Goal: Task Accomplishment & Management: Use online tool/utility

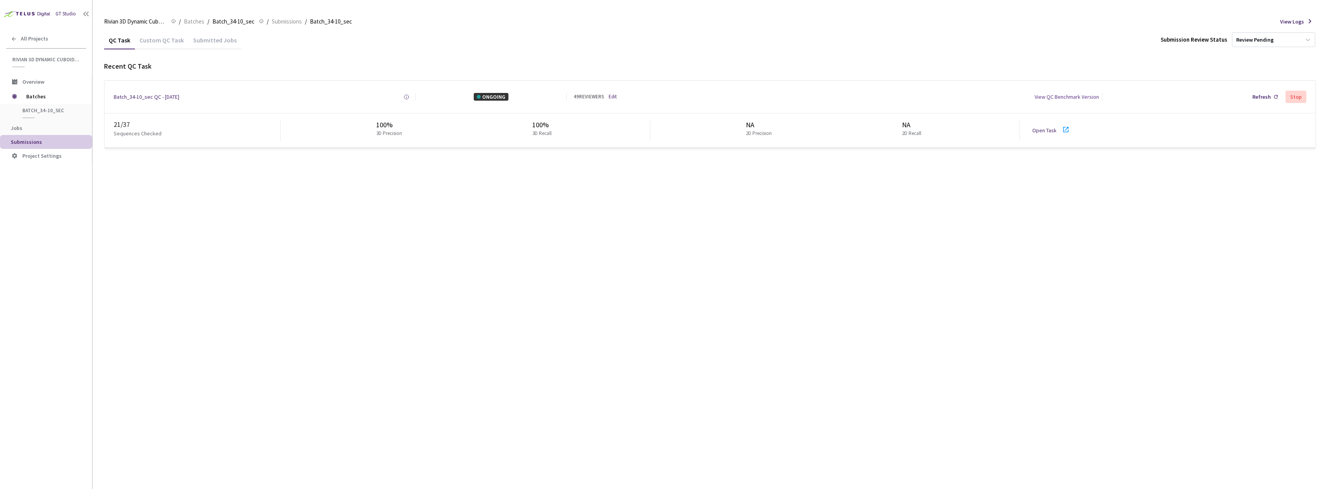
click at [207, 202] on div "QC Task Custom QC Task Submitted Jobs Submission Review Status Review Pending R…" at bounding box center [710, 260] width 1212 height 458
click at [1045, 131] on link "Open Task" at bounding box center [1044, 130] width 24 height 7
click at [398, 253] on div "QC Task Custom QC Task Submitted Jobs Submission Review Status Review Pending R…" at bounding box center [710, 260] width 1212 height 458
click at [322, 213] on div "QC Task Custom QC Task Submitted Jobs Submission Review Status Review Pending G…" at bounding box center [710, 260] width 1212 height 458
